Goal: Obtain resource: Download file/media

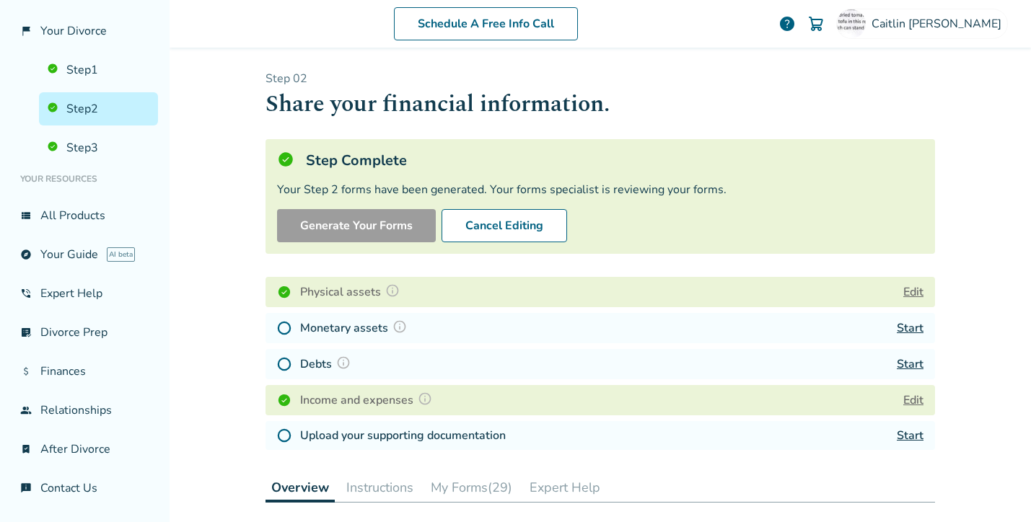
scroll to position [46, 0]
click at [461, 489] on button "My Forms (29)" at bounding box center [471, 487] width 93 height 29
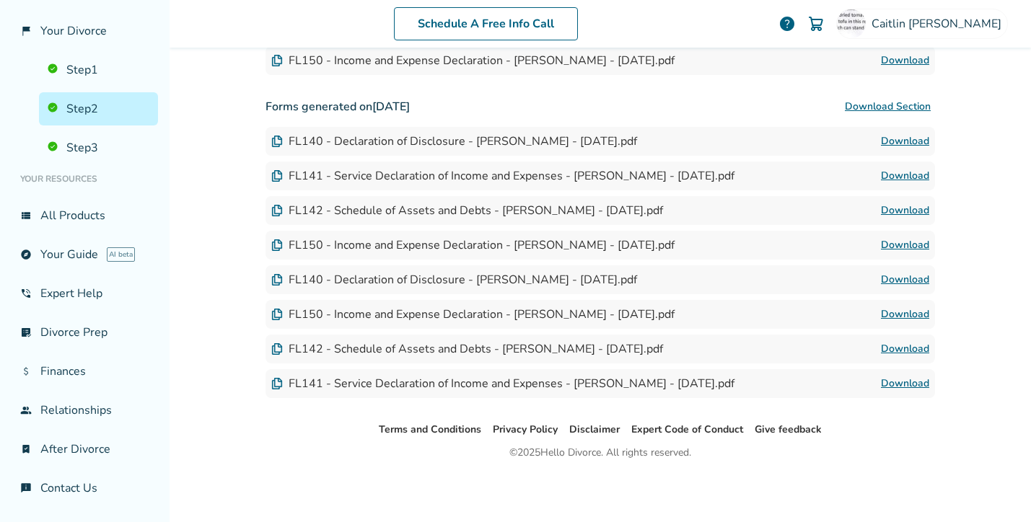
scroll to position [1485, 0]
click at [902, 209] on link "Download" at bounding box center [905, 210] width 48 height 17
click at [917, 209] on link "Download" at bounding box center [905, 210] width 48 height 17
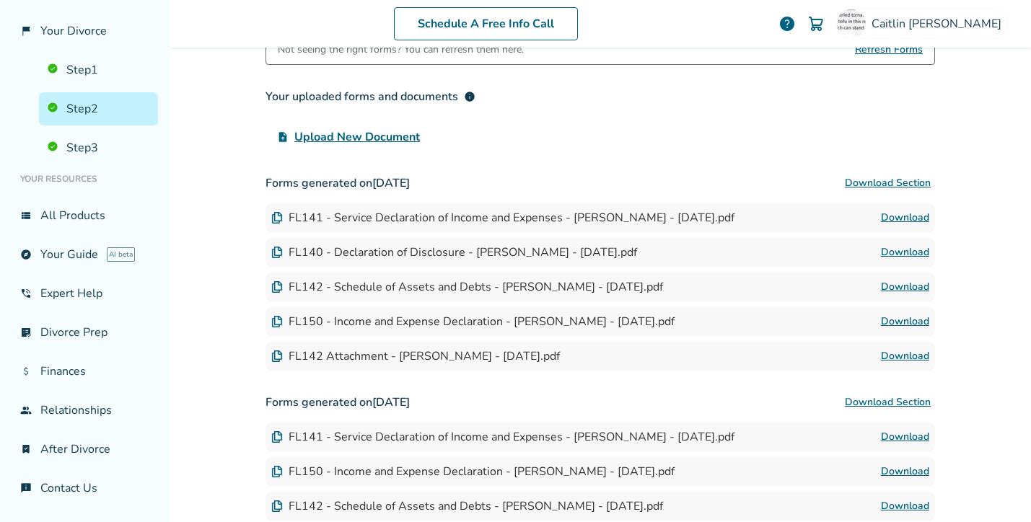
scroll to position [486, 0]
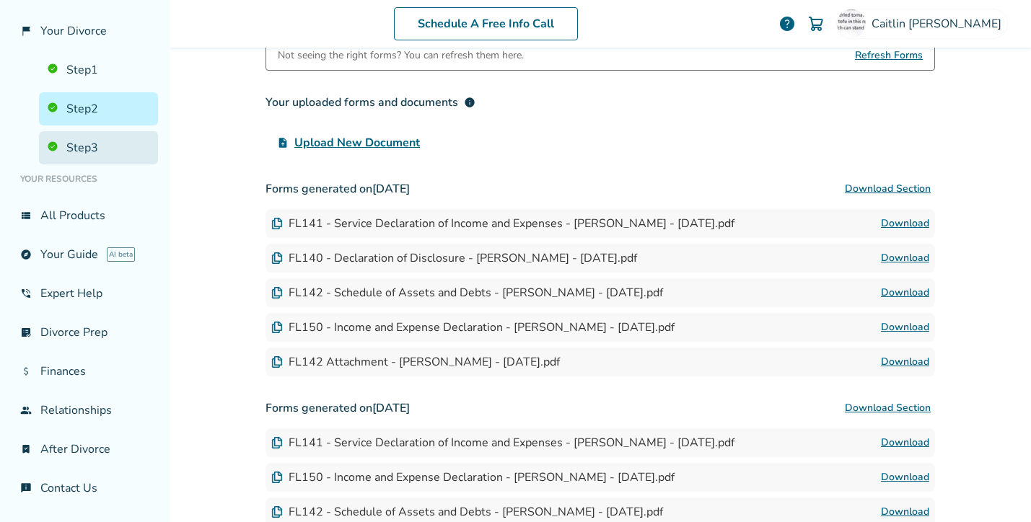
click at [87, 146] on link "Step 3" at bounding box center [98, 147] width 119 height 33
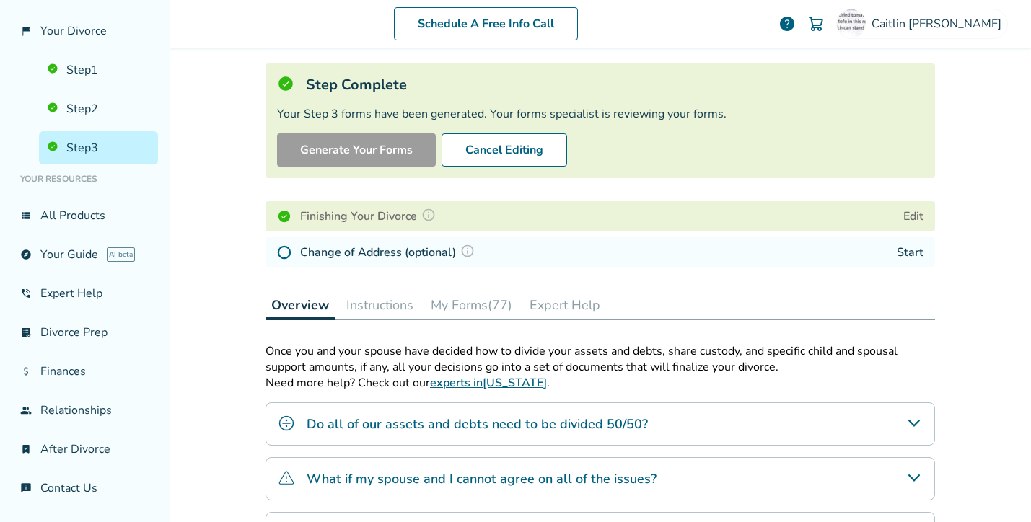
scroll to position [54, 0]
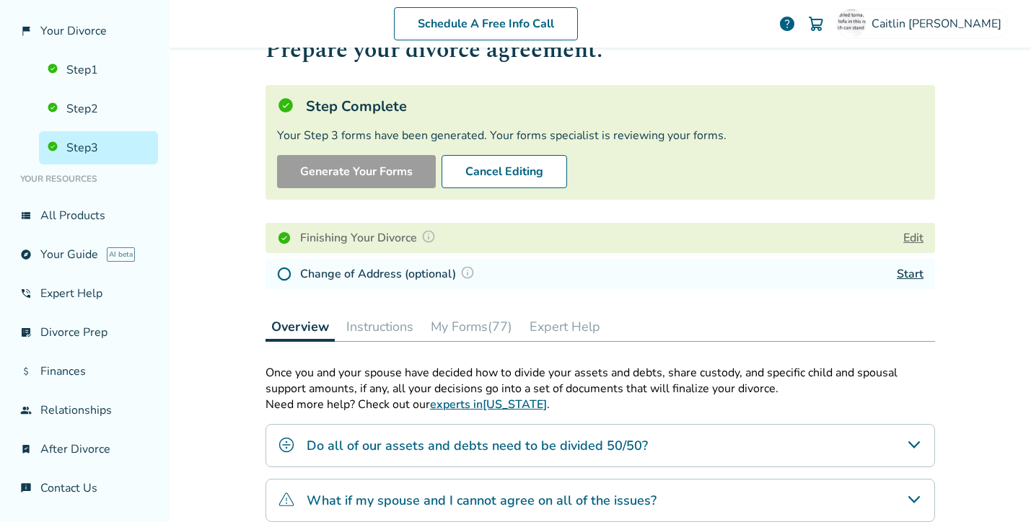
click at [457, 325] on button "My Forms (77)" at bounding box center [471, 326] width 93 height 29
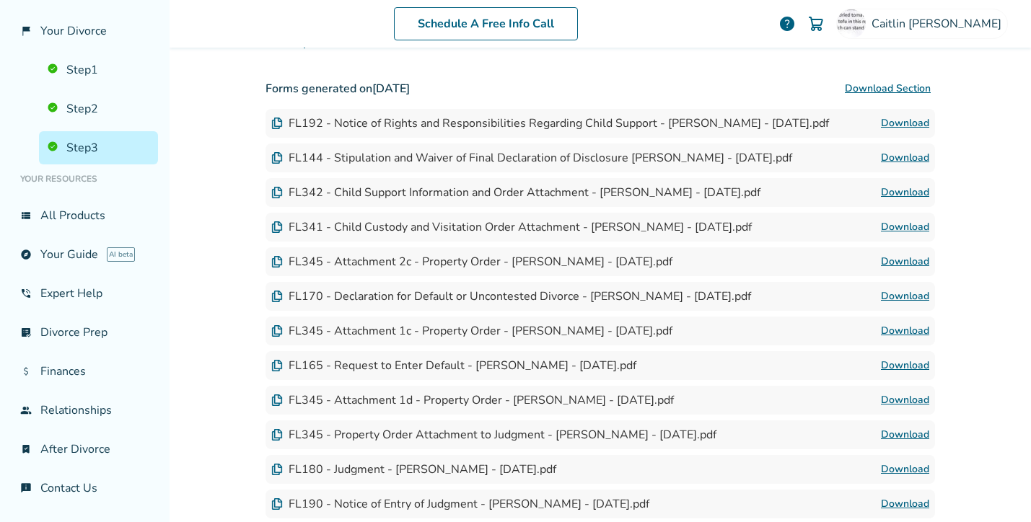
scroll to position [488, 0]
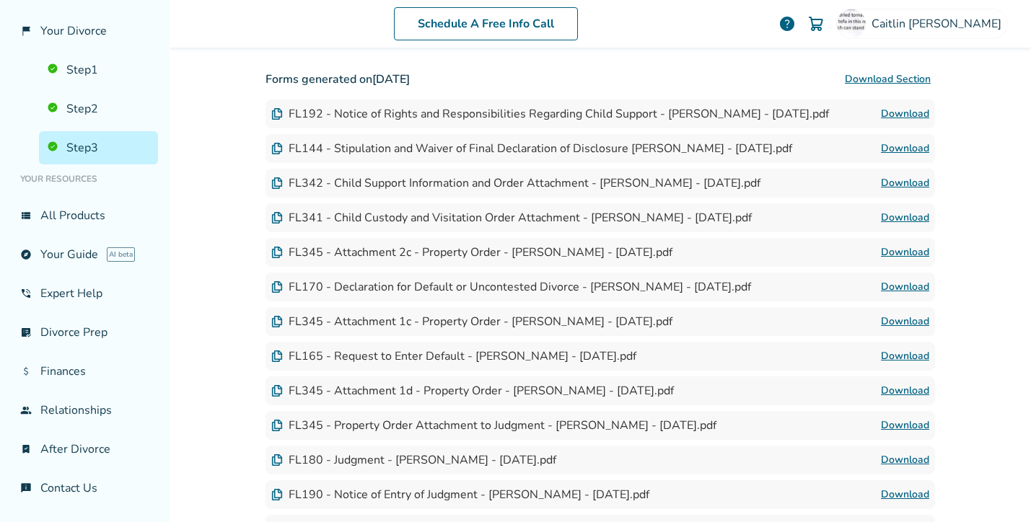
click at [990, 97] on div "Schedule A Free Info Call [PERSON_NAME] help Schedule A Free Call [PERSON_NAME]…" at bounding box center [600, 261] width 861 height 522
click at [890, 253] on link "Download" at bounding box center [905, 252] width 48 height 17
click at [892, 388] on link "Download" at bounding box center [905, 390] width 48 height 17
click at [891, 431] on link "Download" at bounding box center [905, 425] width 48 height 17
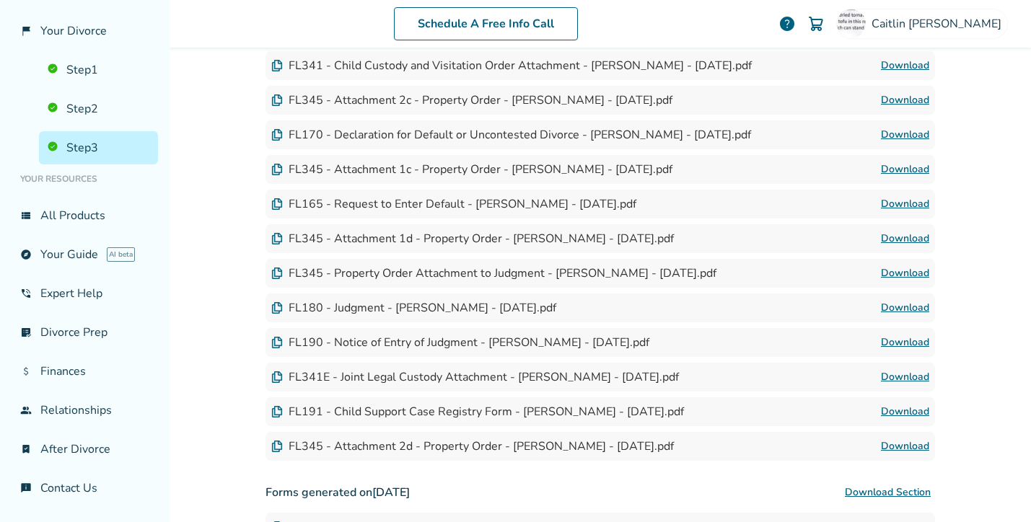
scroll to position [642, 0]
click at [912, 448] on link "Download" at bounding box center [905, 444] width 48 height 17
click at [912, 275] on link "Download" at bounding box center [905, 271] width 48 height 17
click at [890, 445] on link "Download" at bounding box center [905, 444] width 48 height 17
